Goal: Find specific page/section: Find specific page/section

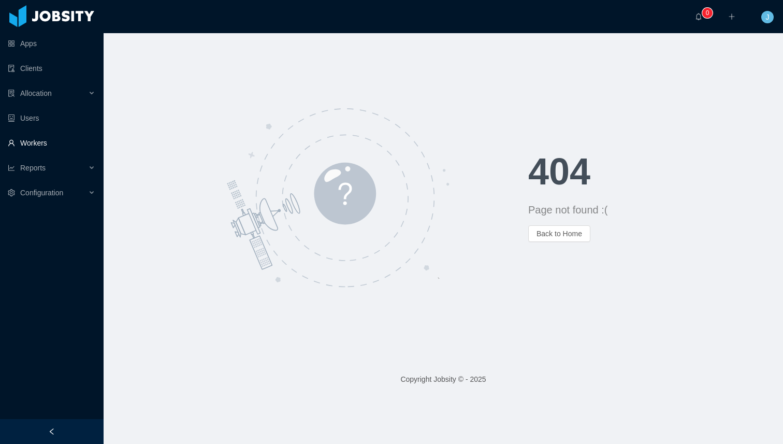
click at [35, 142] on link "Workers" at bounding box center [52, 143] width 88 height 21
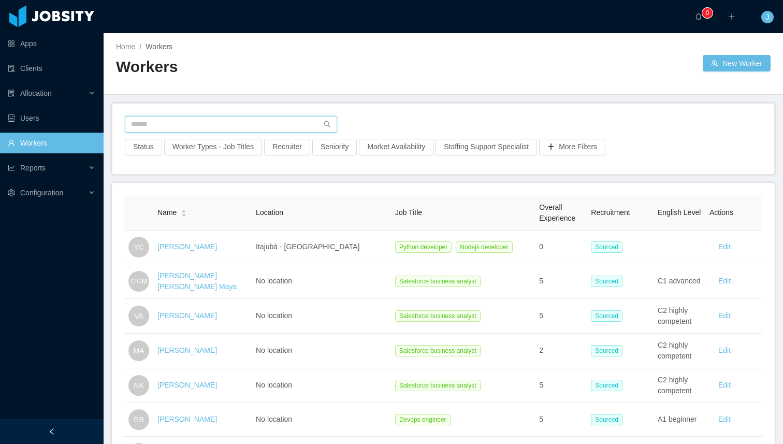
click at [167, 126] on input "text" at bounding box center [231, 124] width 212 height 17
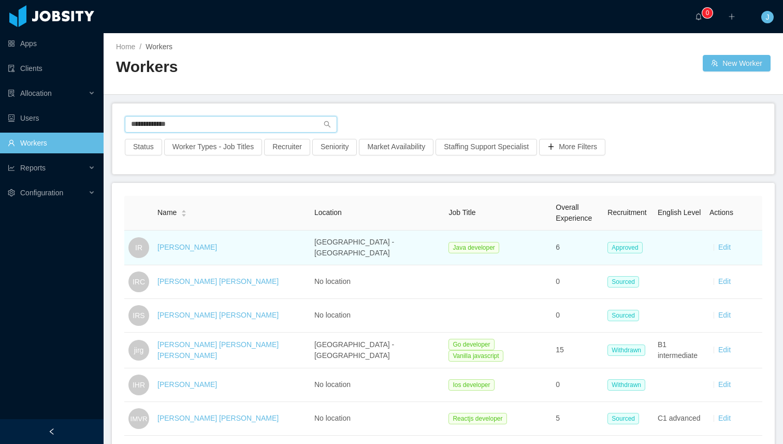
type input "**********"
click at [221, 246] on div "[PERSON_NAME]" at bounding box center [231, 247] width 149 height 11
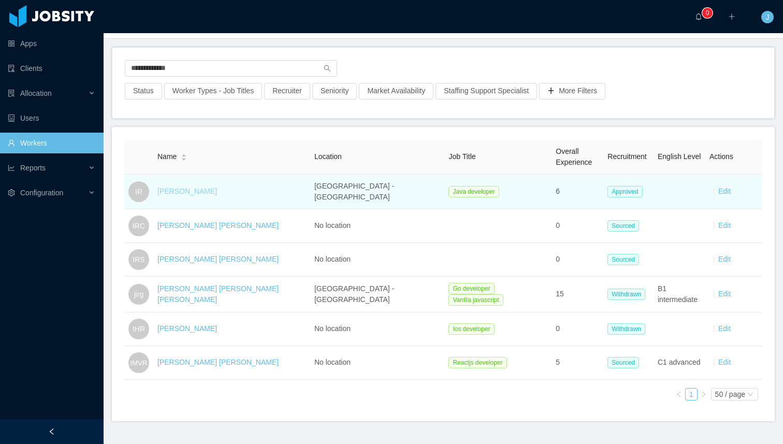
scroll to position [52, 0]
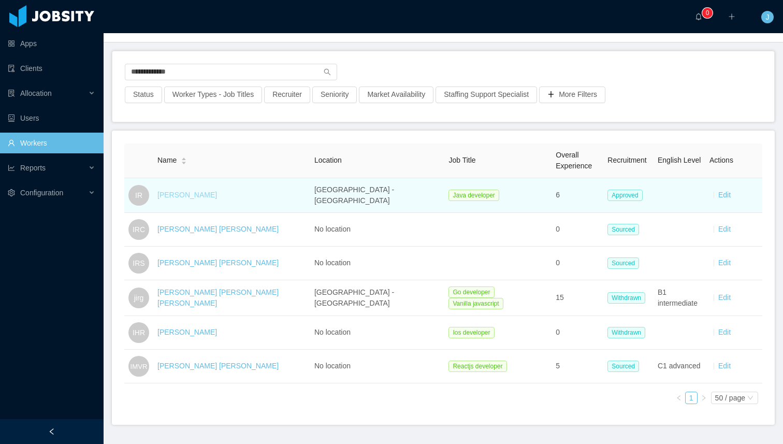
click at [174, 192] on link "[PERSON_NAME]" at bounding box center [187, 195] width 60 height 8
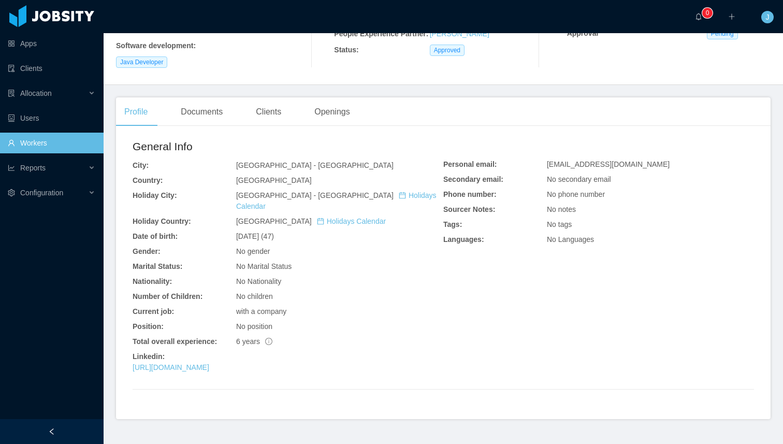
scroll to position [205, 0]
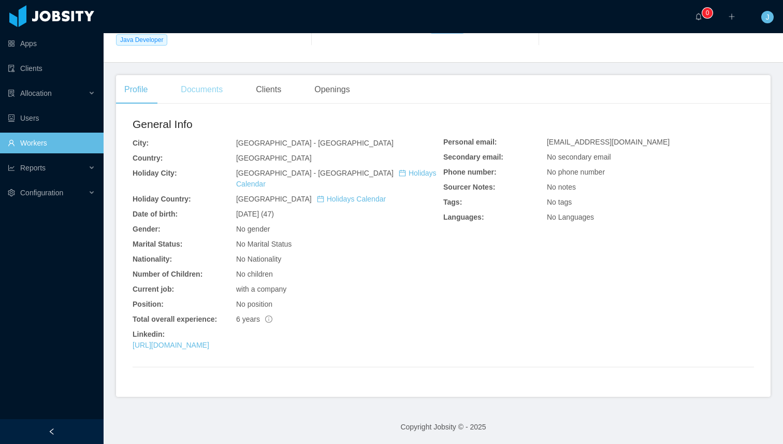
click at [200, 97] on div "Documents" at bounding box center [201, 89] width 59 height 29
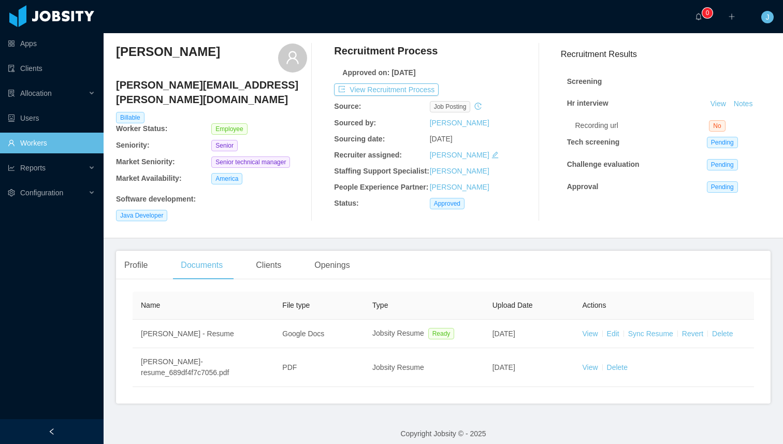
scroll to position [47, 0]
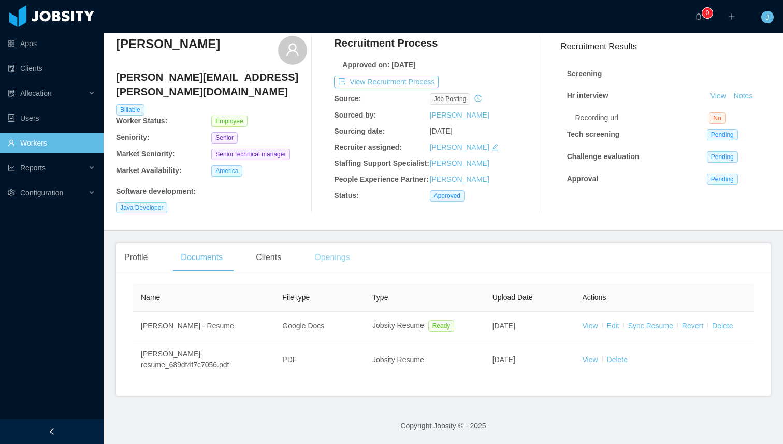
click at [342, 258] on div "Openings" at bounding box center [332, 257] width 52 height 29
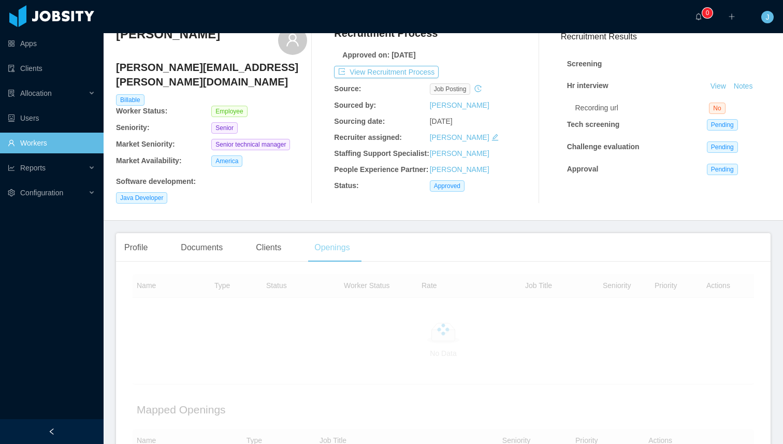
scroll to position [205, 0]
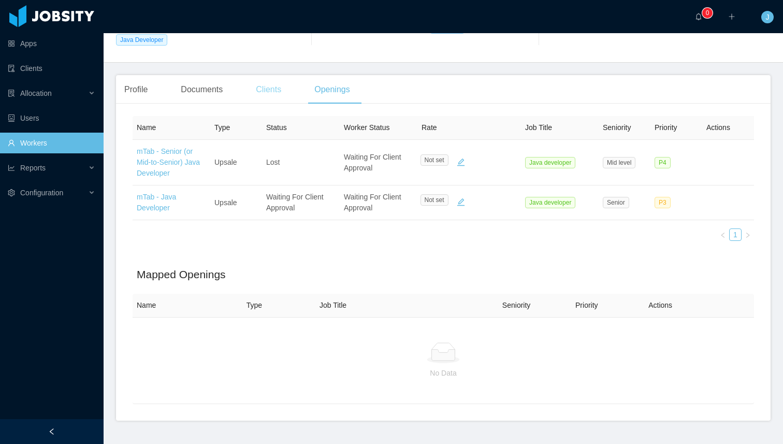
click at [274, 104] on div "Clients" at bounding box center [269, 89] width 42 height 29
